Goal: Task Accomplishment & Management: Manage account settings

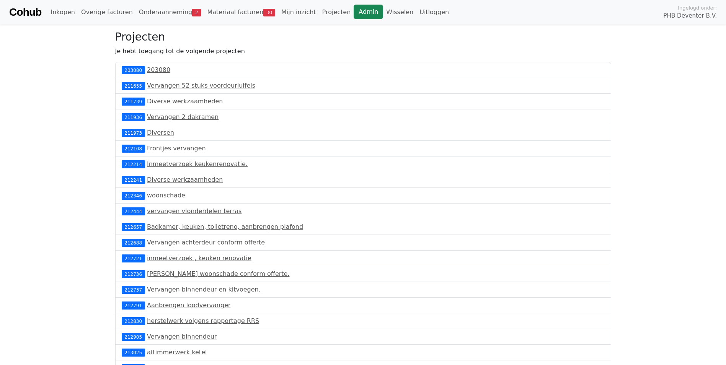
click at [354, 11] on link "Admin" at bounding box center [368, 12] width 29 height 15
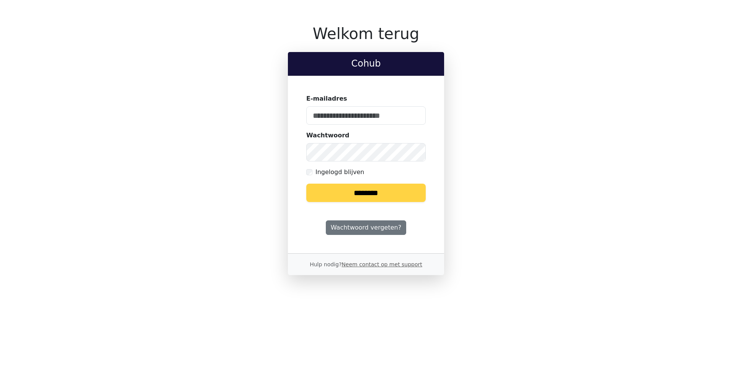
type input "**********"
click at [343, 194] on input "********" at bounding box center [365, 193] width 119 height 18
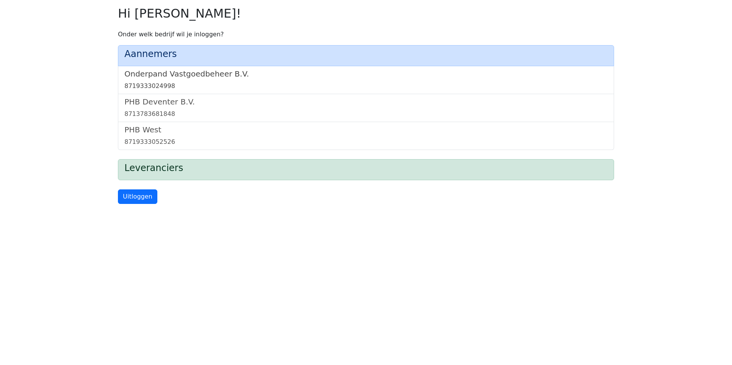
click at [202, 81] on link "Onderpand Vastgoedbeheer B.V. 8719333024998" at bounding box center [365, 79] width 483 height 21
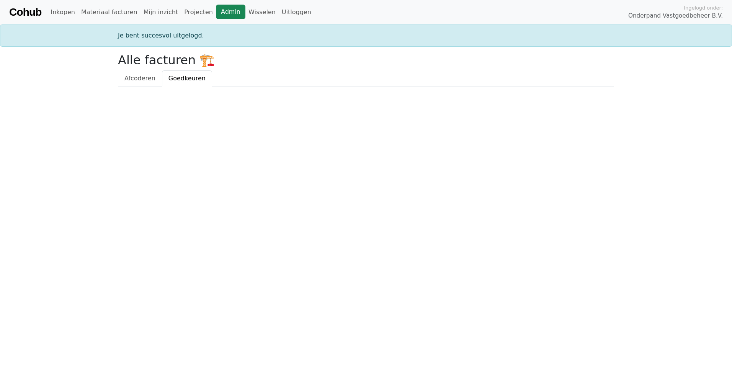
click at [218, 13] on link "Admin" at bounding box center [230, 12] width 29 height 15
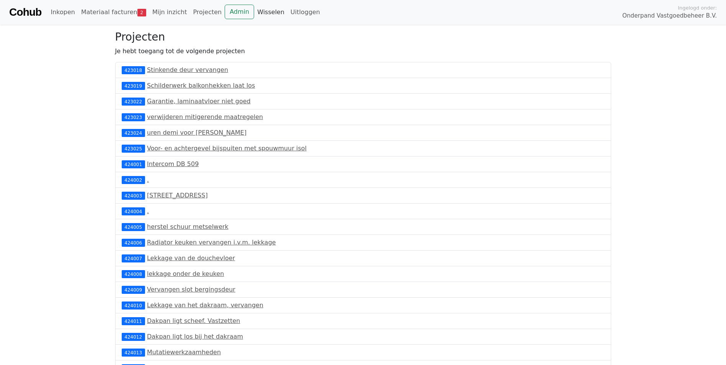
click at [259, 15] on link "Wisselen" at bounding box center [270, 12] width 33 height 15
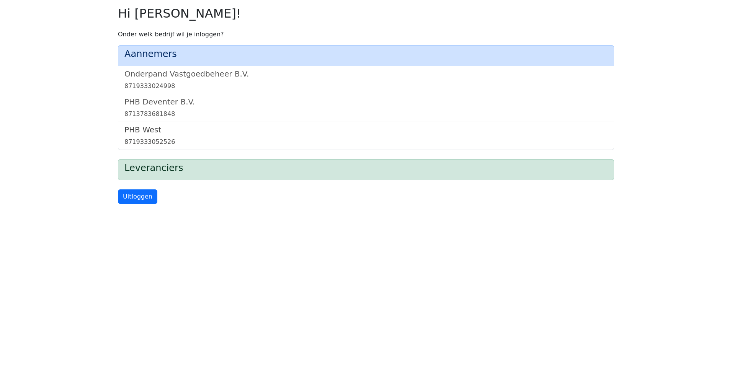
click at [196, 134] on h5 "PHB West" at bounding box center [365, 129] width 483 height 9
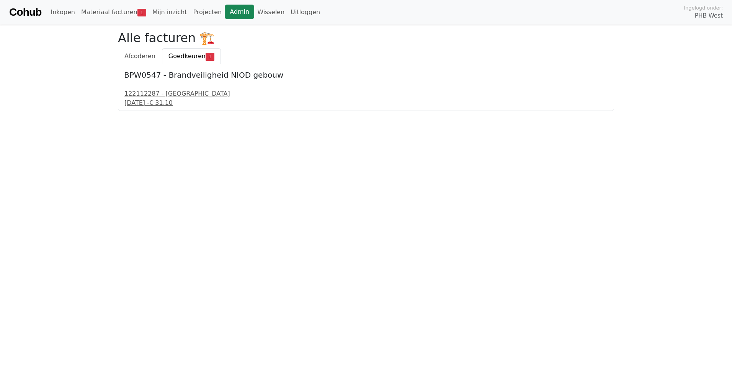
click at [225, 7] on link "Admin" at bounding box center [239, 12] width 29 height 15
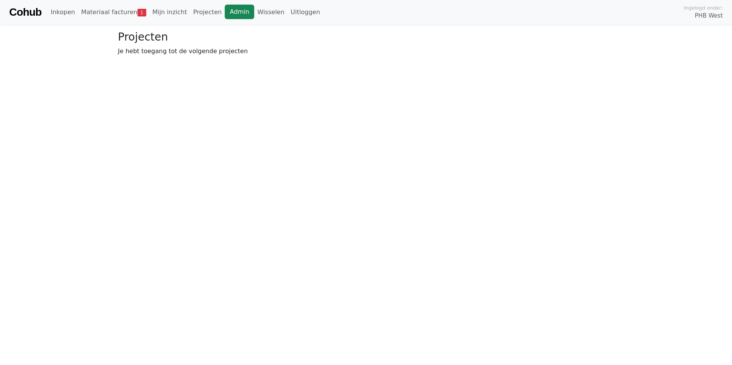
click at [231, 10] on link "Admin" at bounding box center [239, 12] width 29 height 15
click at [254, 11] on link "Wisselen" at bounding box center [270, 12] width 33 height 15
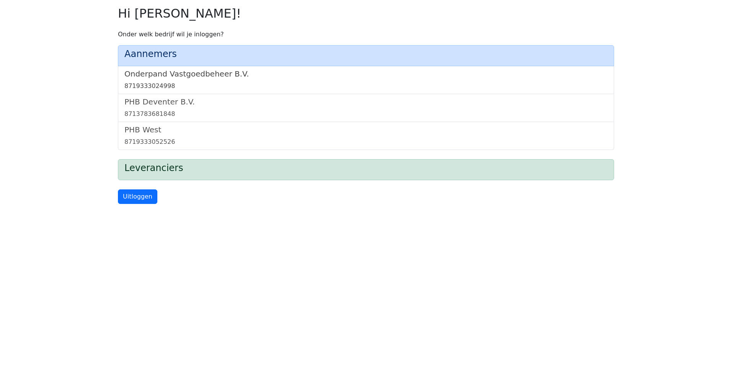
click at [237, 80] on link "Onderpand Vastgoedbeheer B.V. 8719333024998" at bounding box center [365, 79] width 483 height 21
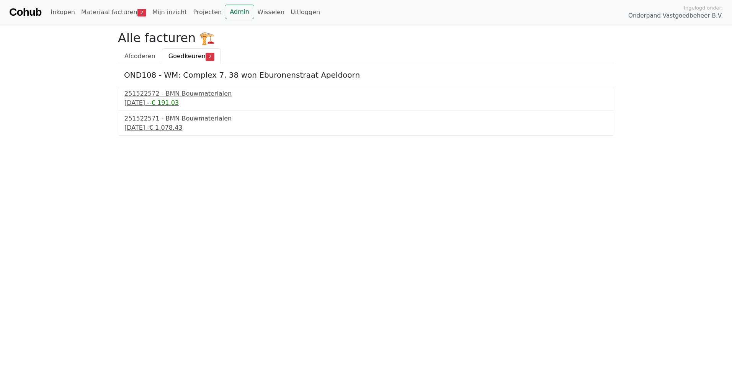
click at [198, 120] on div "251522571 - BMN Bouwmaterialen" at bounding box center [365, 118] width 483 height 9
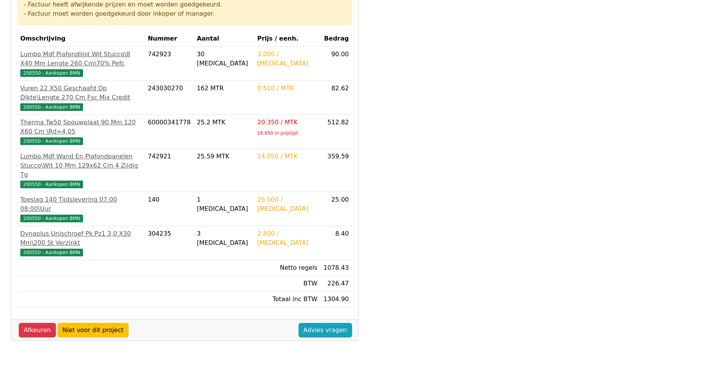
scroll to position [153, 0]
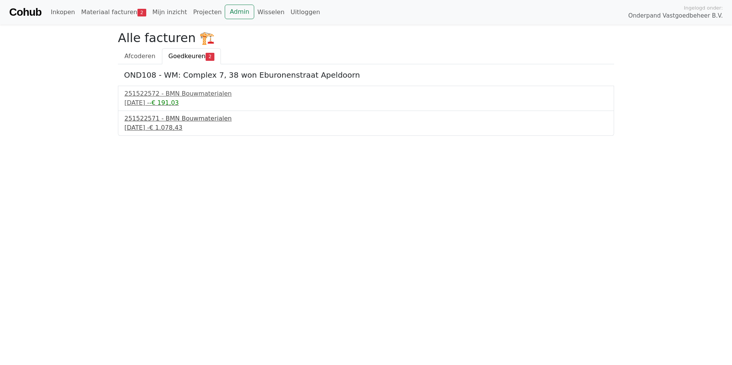
click at [173, 129] on div "3 september 2025 - € 1.078,43" at bounding box center [365, 127] width 483 height 9
click at [179, 104] on span "-€ 191,03" at bounding box center [163, 102] width 29 height 7
